Goal: Find contact information: Find contact information

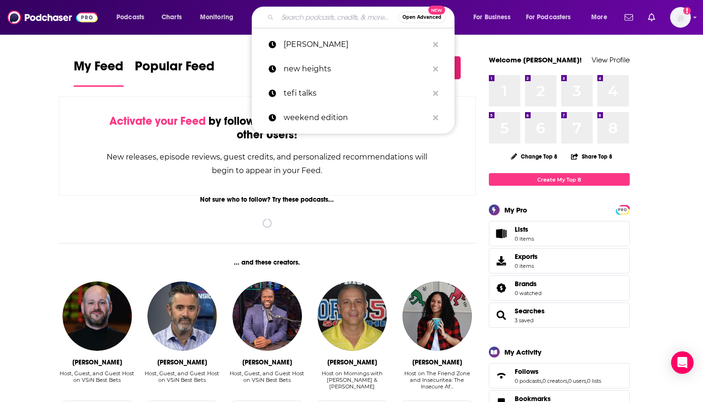
click at [306, 18] on input "Search podcasts, credits, & more..." at bounding box center [337, 17] width 121 height 15
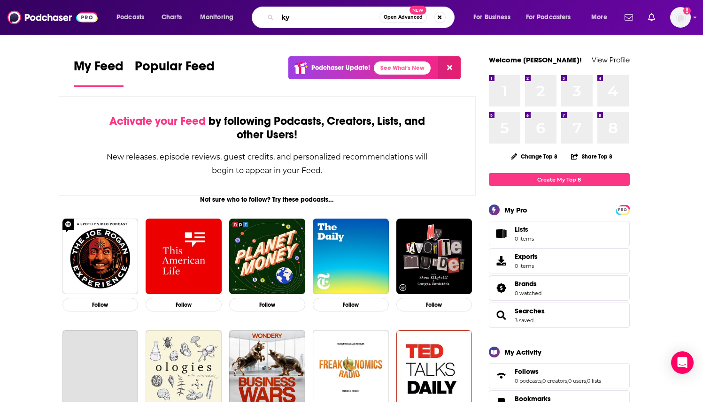
type input "k"
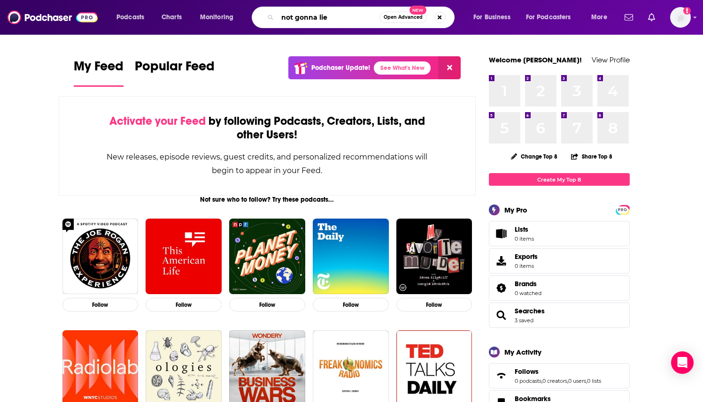
type input "not gonna lie"
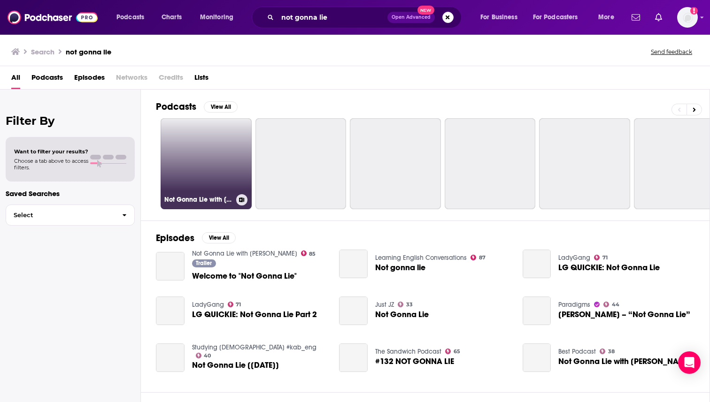
click at [211, 174] on link "Not Gonna Lie with [PERSON_NAME]" at bounding box center [206, 163] width 91 height 91
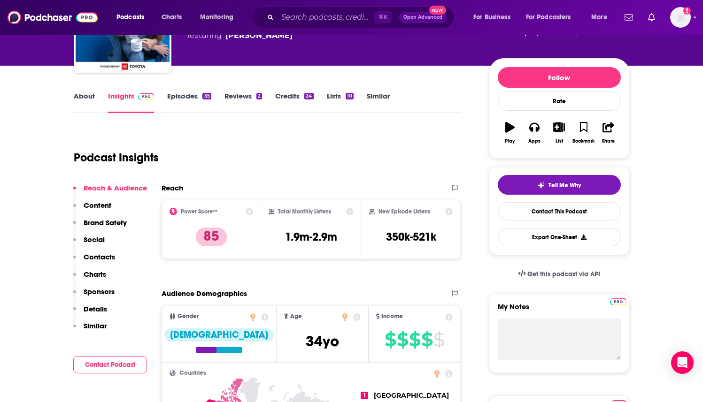
scroll to position [88, 0]
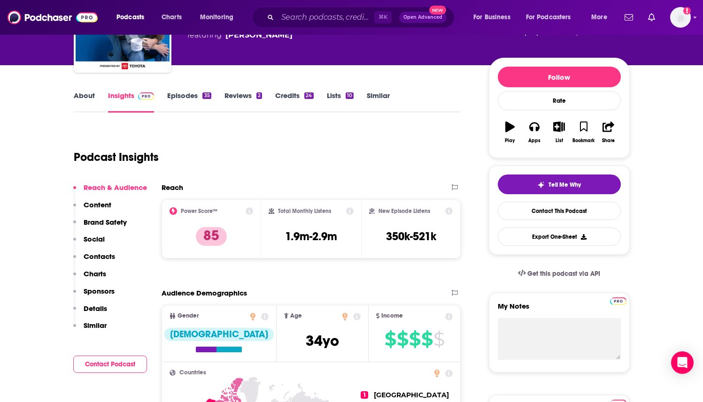
click at [92, 254] on p "Contacts" at bounding box center [99, 256] width 31 height 9
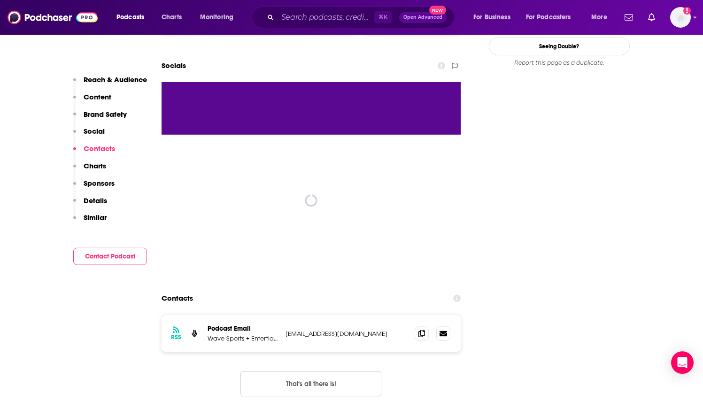
scroll to position [1170, 0]
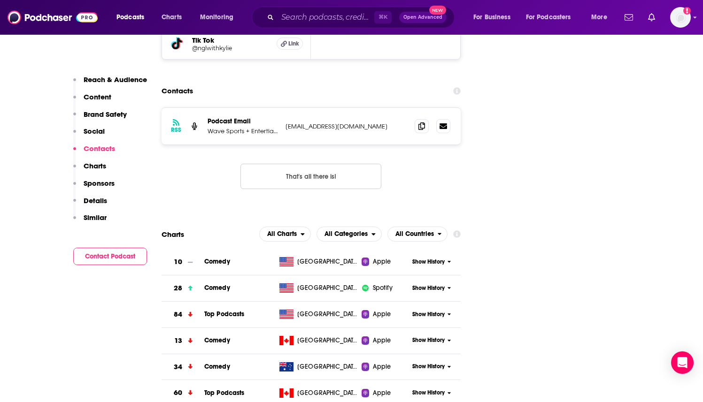
drag, startPoint x: 284, startPoint y: 85, endPoint x: 360, endPoint y: 85, distance: 75.1
click at [360, 108] on div "RSS Podcast Email Wave Sports + Entertianment [EMAIL_ADDRESS][DOMAIN_NAME] [EMA…" at bounding box center [311, 126] width 300 height 37
drag, startPoint x: 357, startPoint y: 85, endPoint x: 283, endPoint y: 83, distance: 74.2
click at [283, 108] on div "RSS Podcast Email Wave Sports + Entertianment [EMAIL_ADDRESS][DOMAIN_NAME] [EMA…" at bounding box center [311, 126] width 300 height 37
copy p "[EMAIL_ADDRESS][DOMAIN_NAME]"
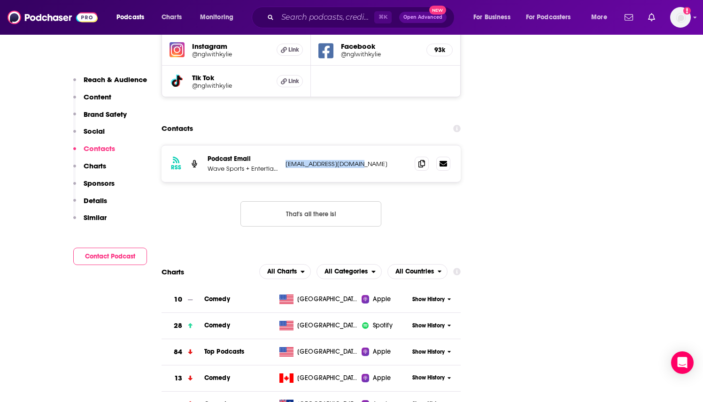
scroll to position [1123, 0]
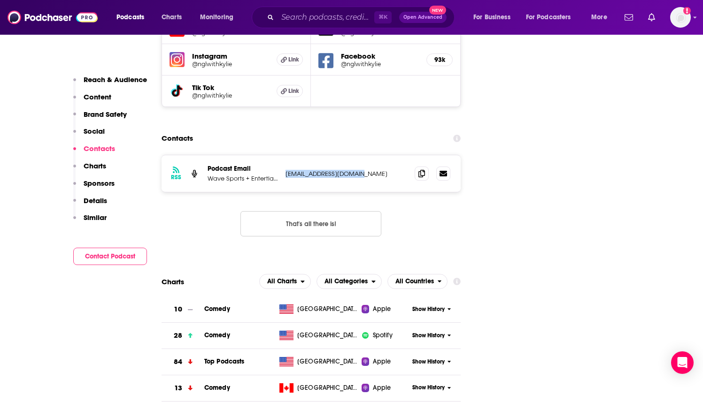
click at [320, 170] on p "[EMAIL_ADDRESS][DOMAIN_NAME]" at bounding box center [346, 174] width 122 height 8
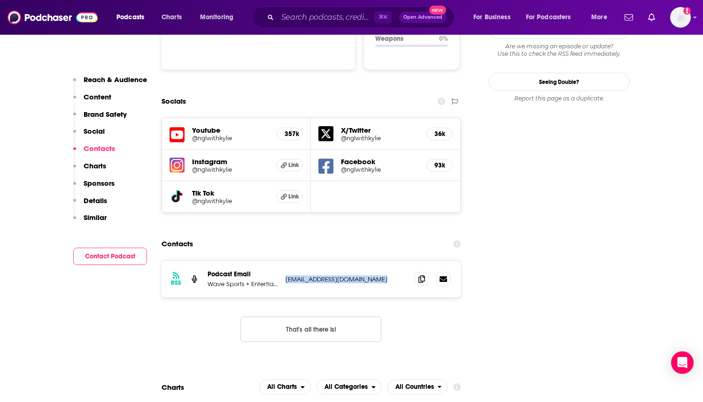
scroll to position [1017, 0]
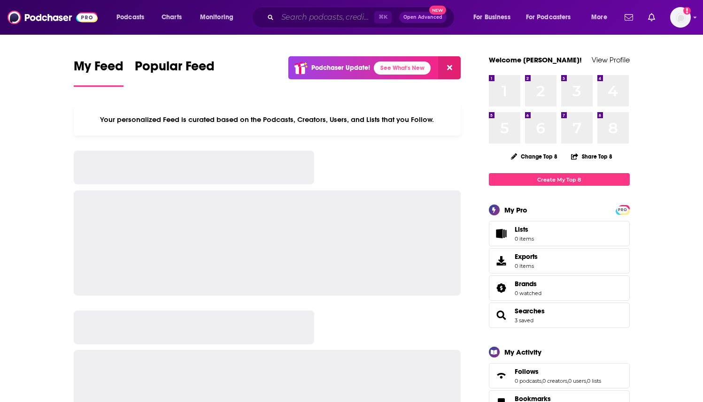
click at [316, 12] on input "Search podcasts, credits, & more..." at bounding box center [325, 17] width 97 height 15
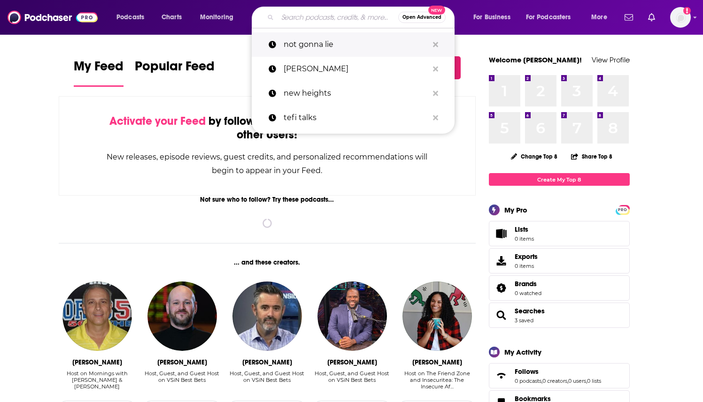
click at [318, 42] on p "not gonna lie" at bounding box center [356, 44] width 145 height 24
type input "not gonna lie"
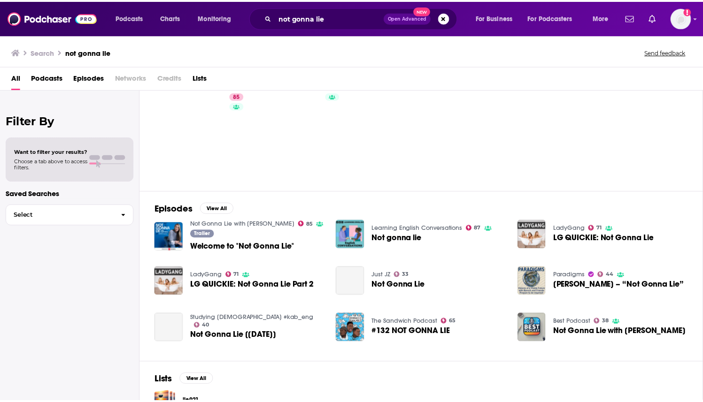
scroll to position [7, 0]
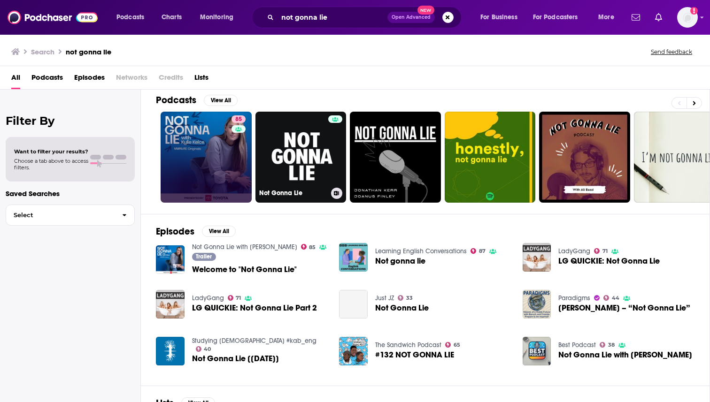
click at [226, 169] on link "85" at bounding box center [206, 157] width 91 height 91
